Goal: Check status: Check status

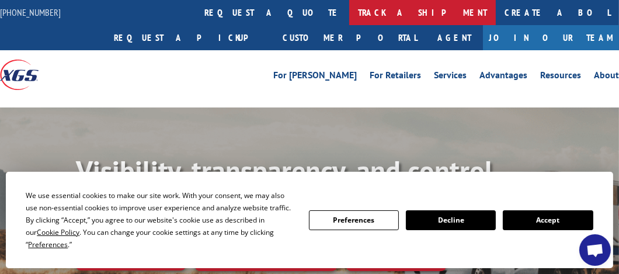
click at [349, 15] on link "track a shipment" at bounding box center [422, 12] width 147 height 25
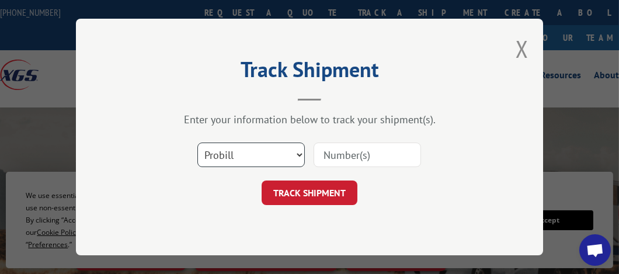
click at [297, 156] on select "Select category... Probill BOL PO" at bounding box center [250, 154] width 107 height 25
select select "bol"
click at [197, 142] on select "Select category... Probill BOL PO" at bounding box center [250, 154] width 107 height 25
click at [350, 155] on input at bounding box center [366, 154] width 107 height 25
paste input "5510234"
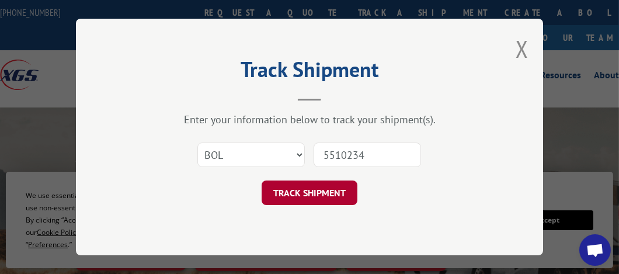
type input "5510234"
click at [324, 201] on button "TRACK SHIPMENT" at bounding box center [309, 192] width 96 height 25
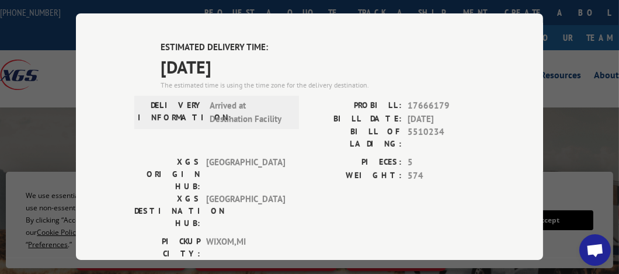
scroll to position [590, 0]
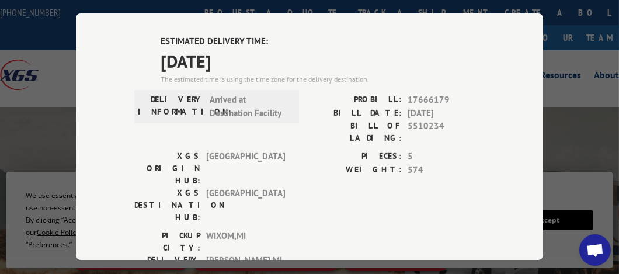
type input "[PHONE_NUMBER]"
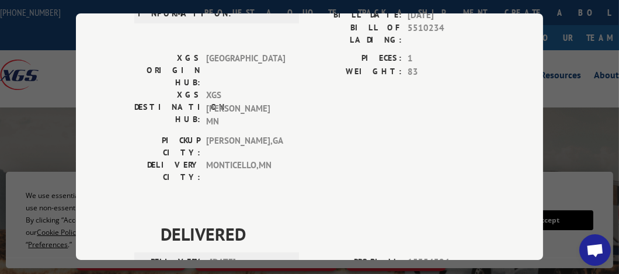
scroll to position [0, 0]
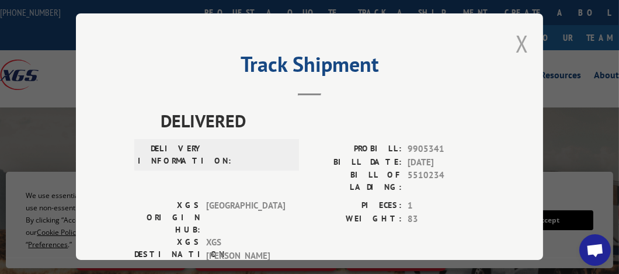
click at [517, 40] on button "Close modal" at bounding box center [521, 43] width 13 height 31
